Goal: Information Seeking & Learning: Find specific page/section

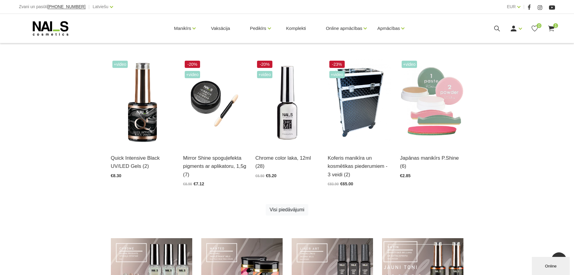
scroll to position [301, 0]
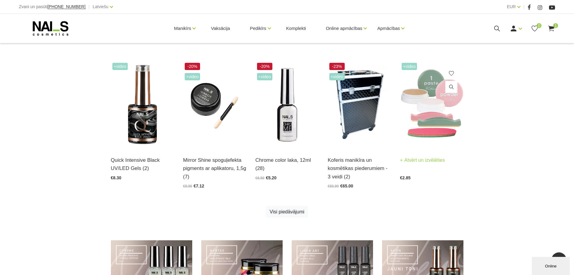
click at [435, 121] on img at bounding box center [431, 104] width 63 height 87
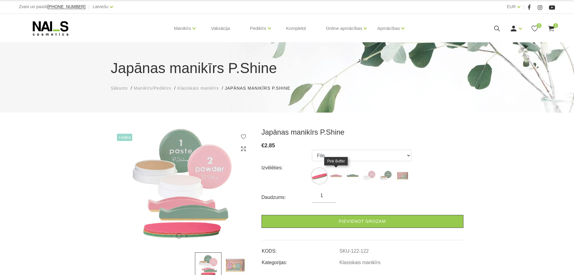
click at [337, 174] on img at bounding box center [336, 175] width 15 height 15
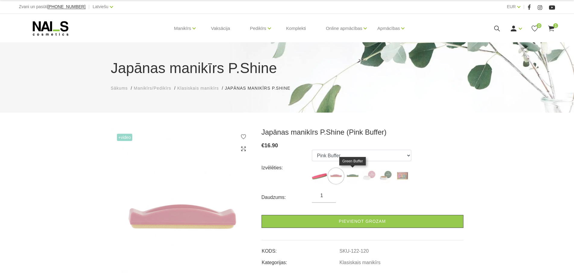
click at [348, 174] on img at bounding box center [352, 175] width 15 height 15
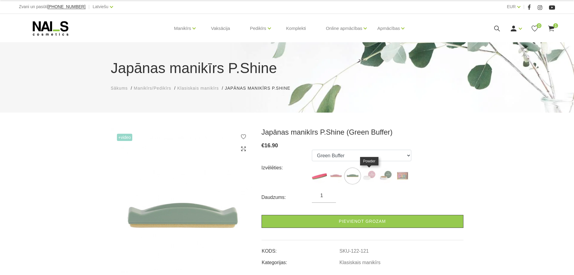
click at [373, 172] on img at bounding box center [369, 175] width 15 height 15
select select "123"
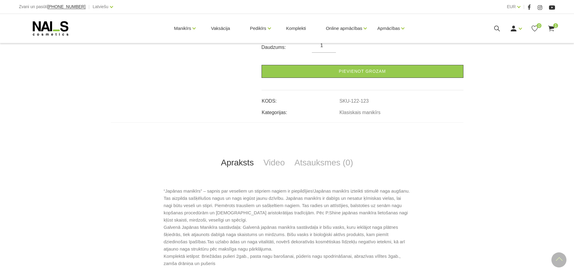
scroll to position [151, 0]
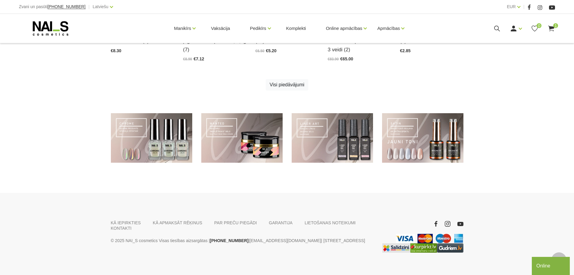
scroll to position [436, 0]
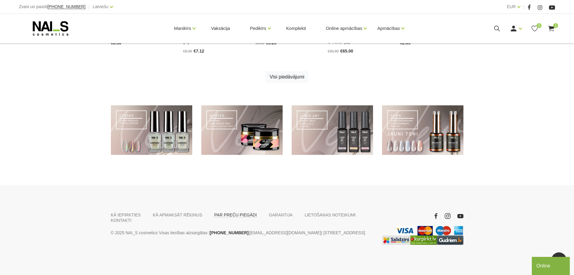
click at [216, 216] on link "PAR PREČU PIEGĀDI" at bounding box center [235, 214] width 42 height 5
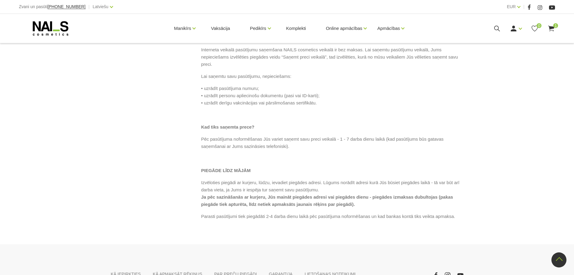
scroll to position [279, 0]
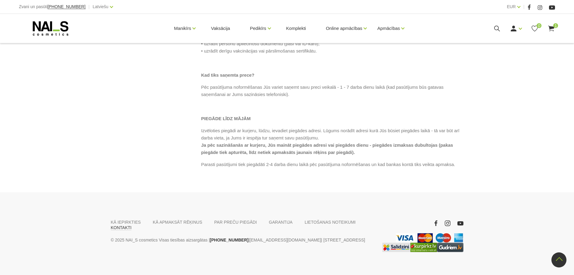
click at [132, 225] on link "KONTAKTI" at bounding box center [121, 227] width 21 height 5
